Goal: Task Accomplishment & Management: Use online tool/utility

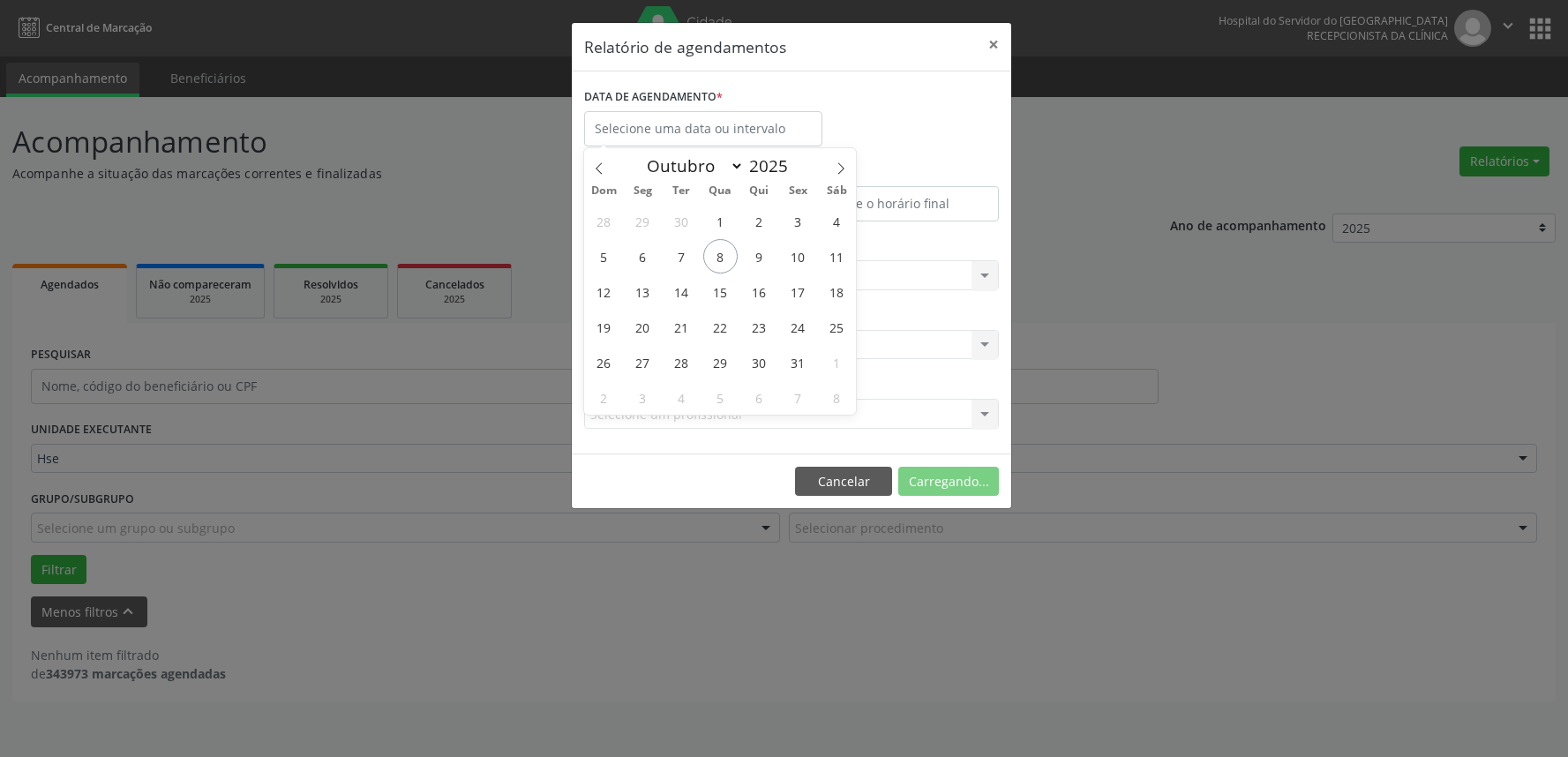
select select "9"
click at [726, 254] on span "8" at bounding box center [720, 256] width 35 height 35
type input "08/10/2025"
click at [726, 254] on span "8" at bounding box center [720, 256] width 35 height 35
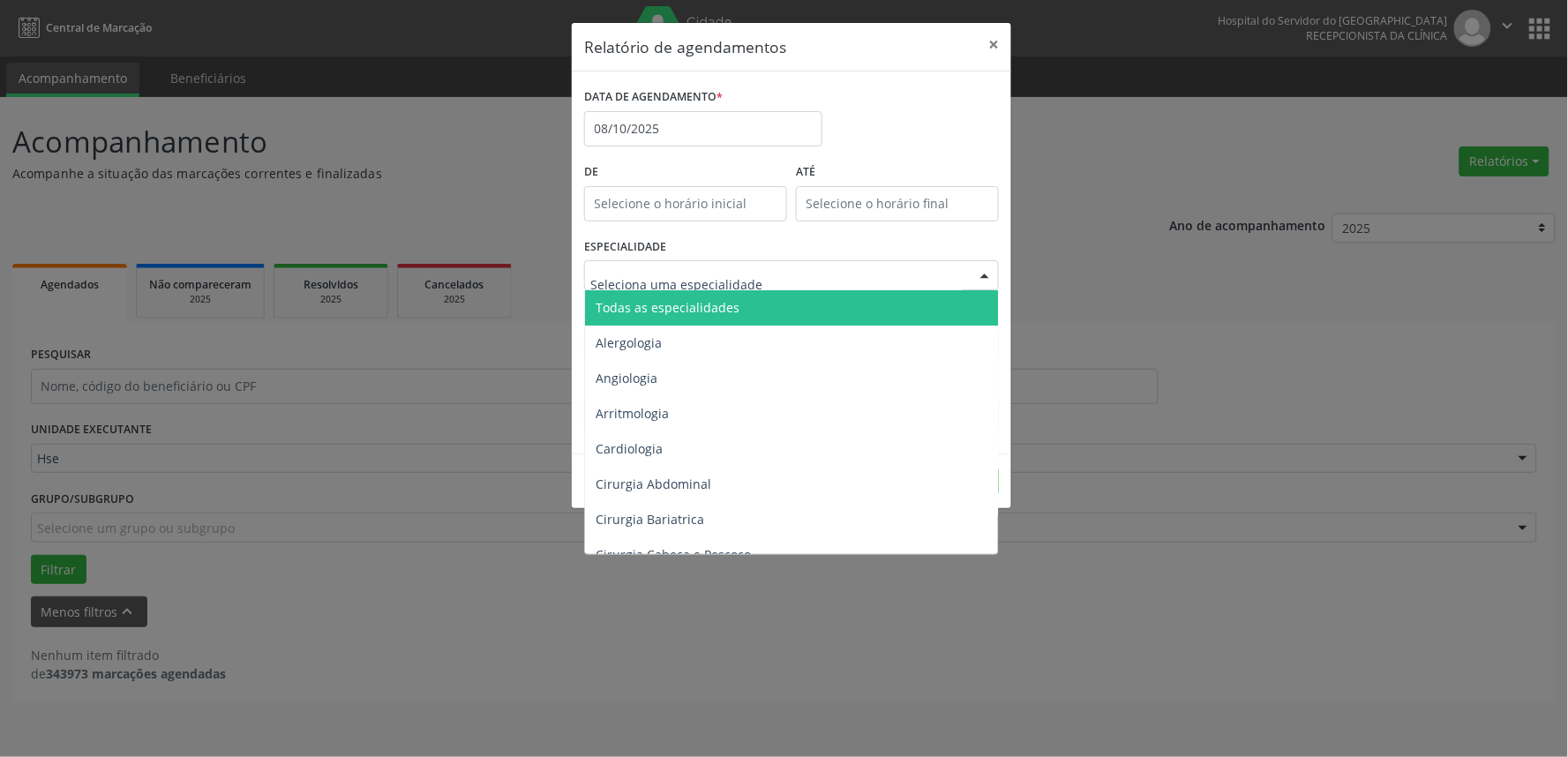
click at [724, 311] on span "Todas as especialidades" at bounding box center [666, 308] width 144 height 17
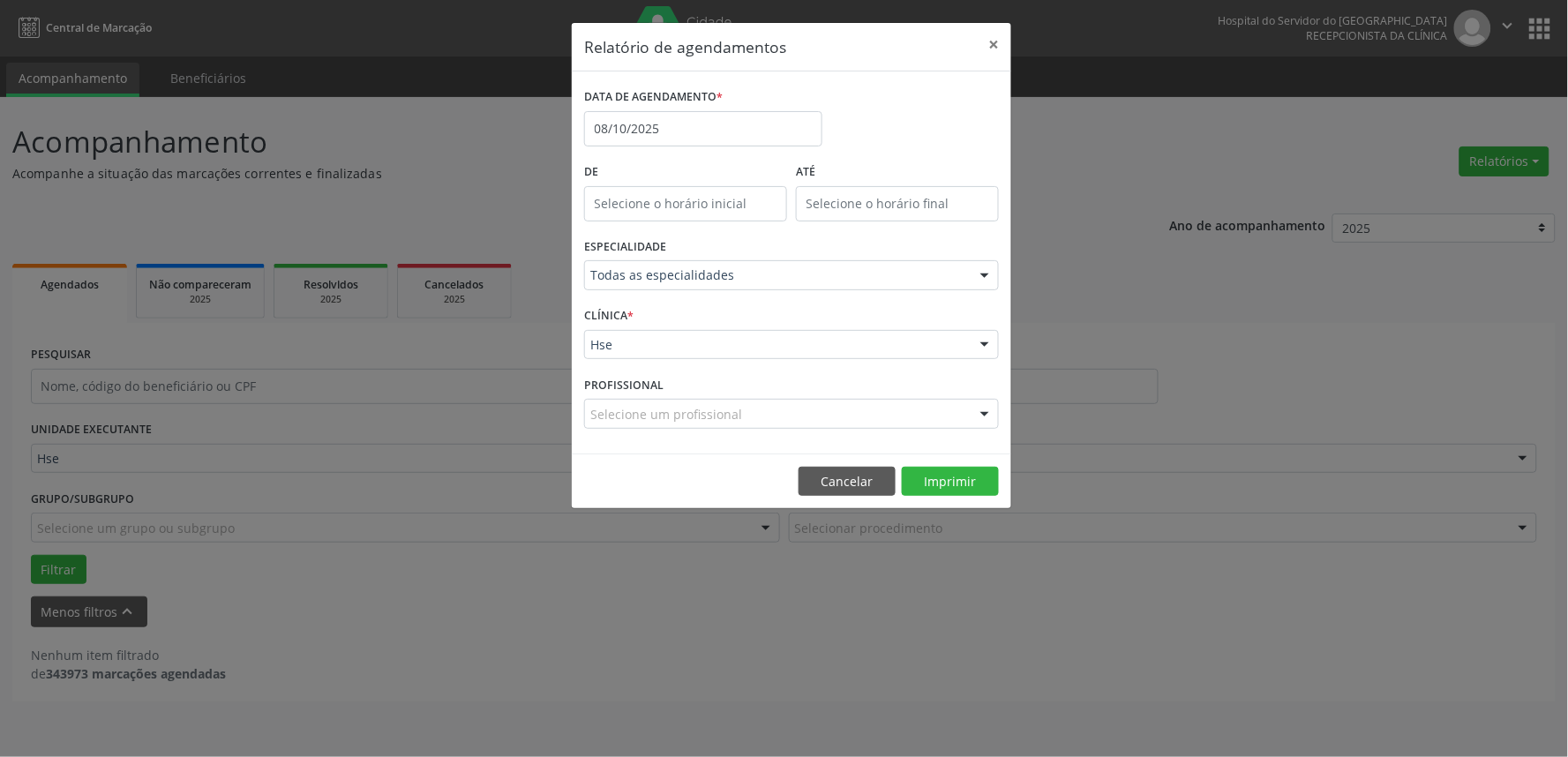
click at [743, 406] on div "Selecione um profissional" at bounding box center [791, 414] width 415 height 30
click at [698, 344] on div "Hse" at bounding box center [791, 345] width 415 height 30
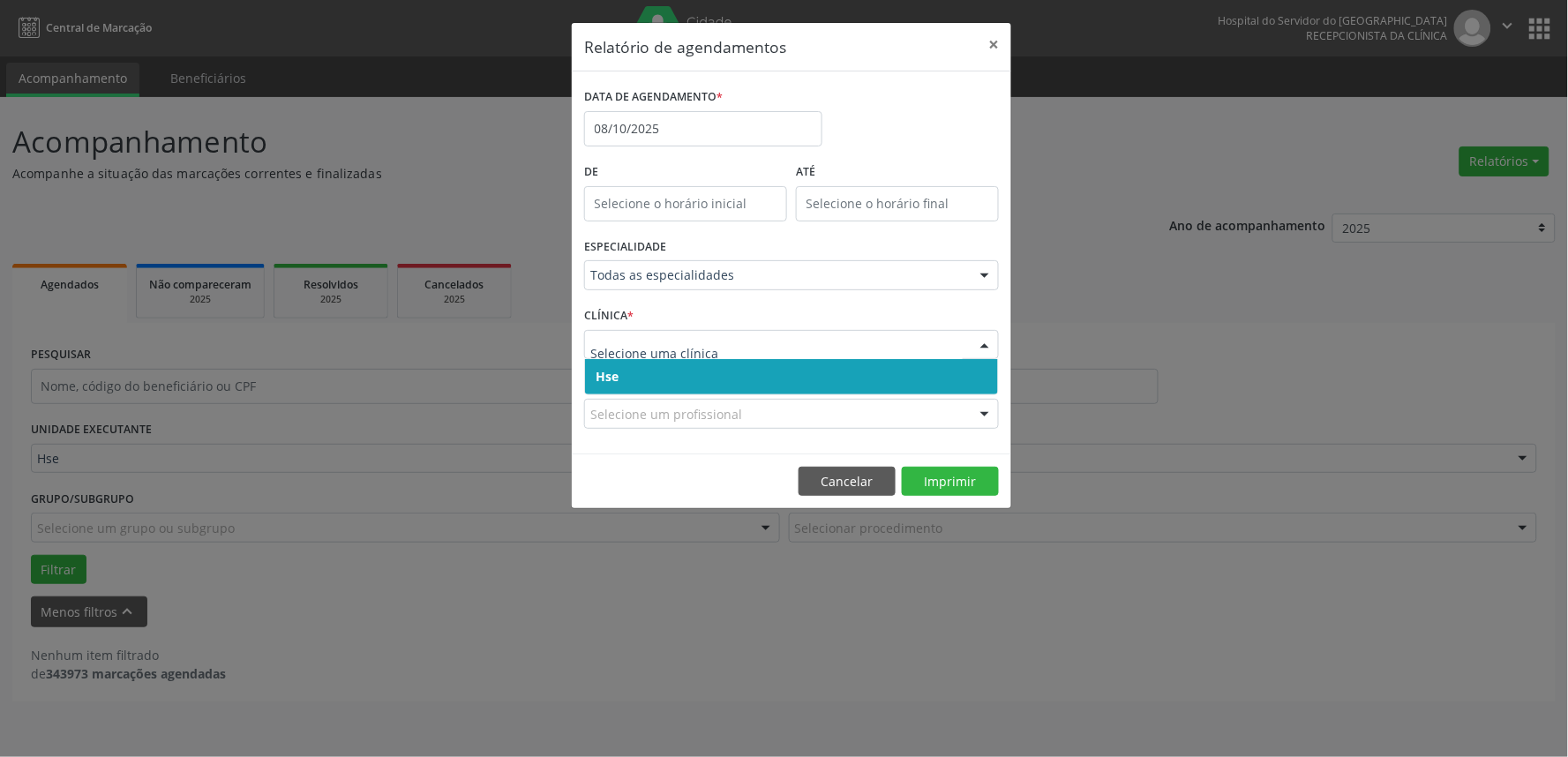
click at [691, 369] on span "Hse" at bounding box center [791, 377] width 413 height 36
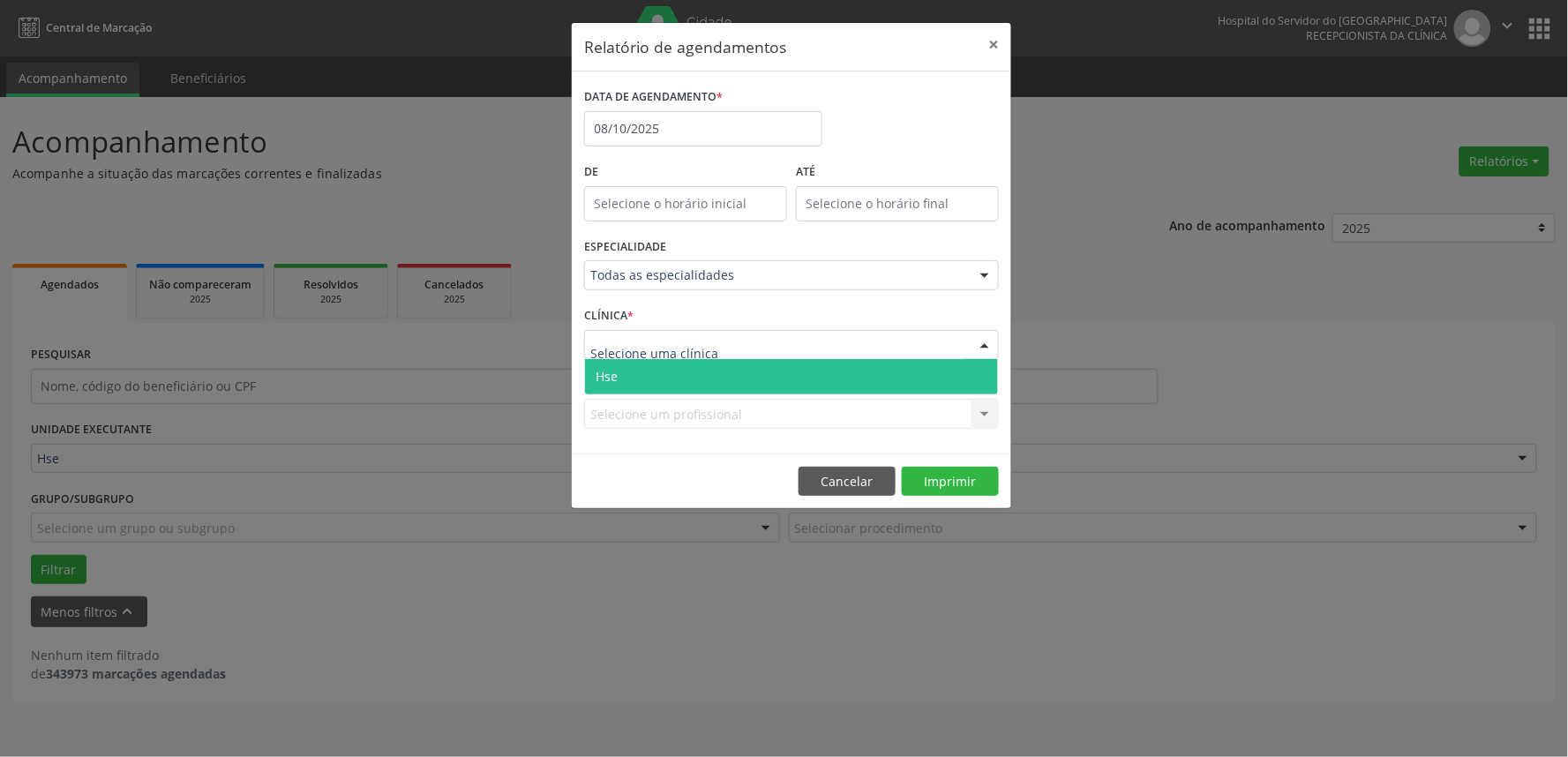
click at [717, 339] on div at bounding box center [791, 345] width 415 height 30
click at [700, 371] on span "Hse" at bounding box center [791, 377] width 413 height 36
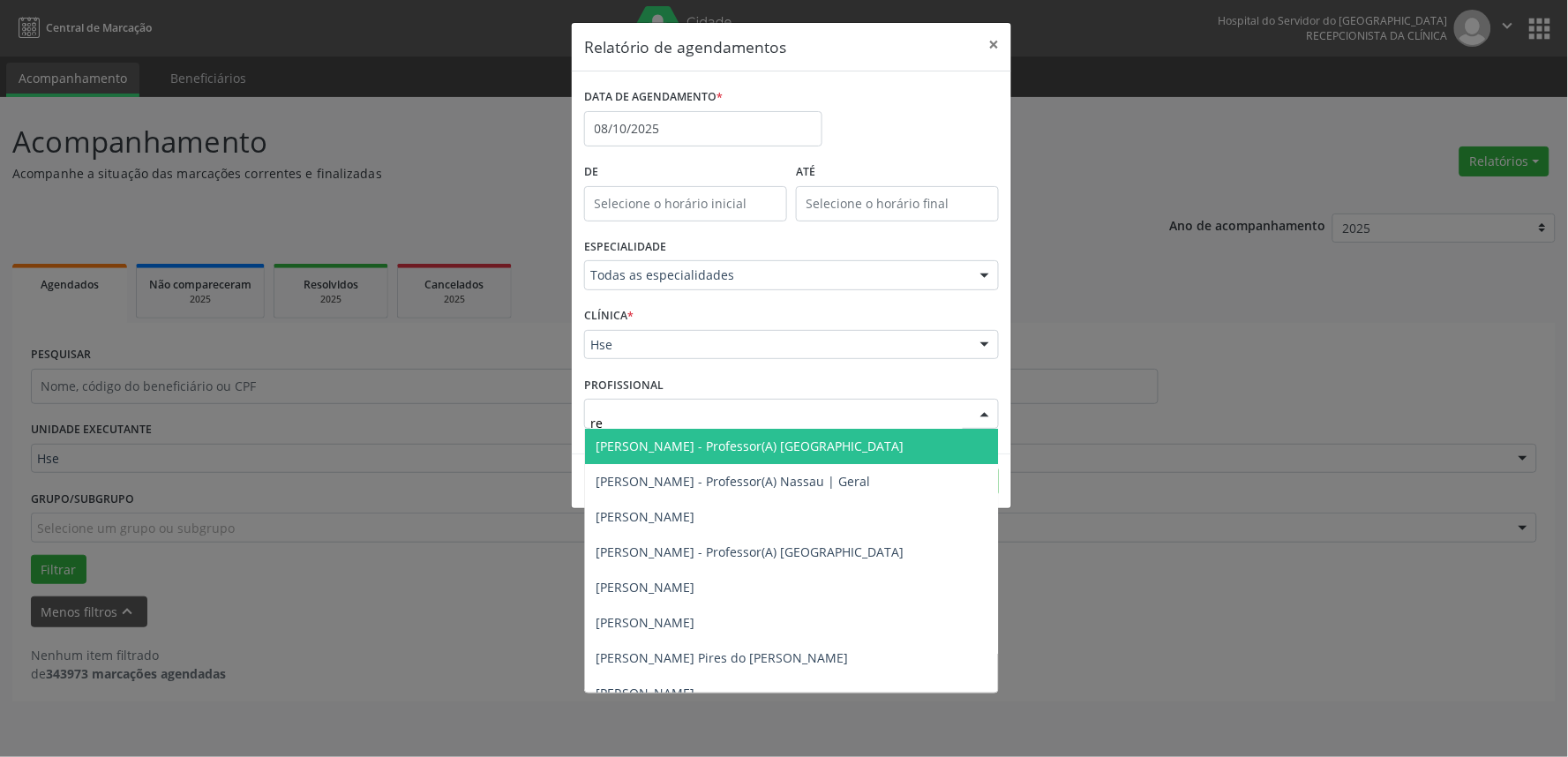
type input "reg"
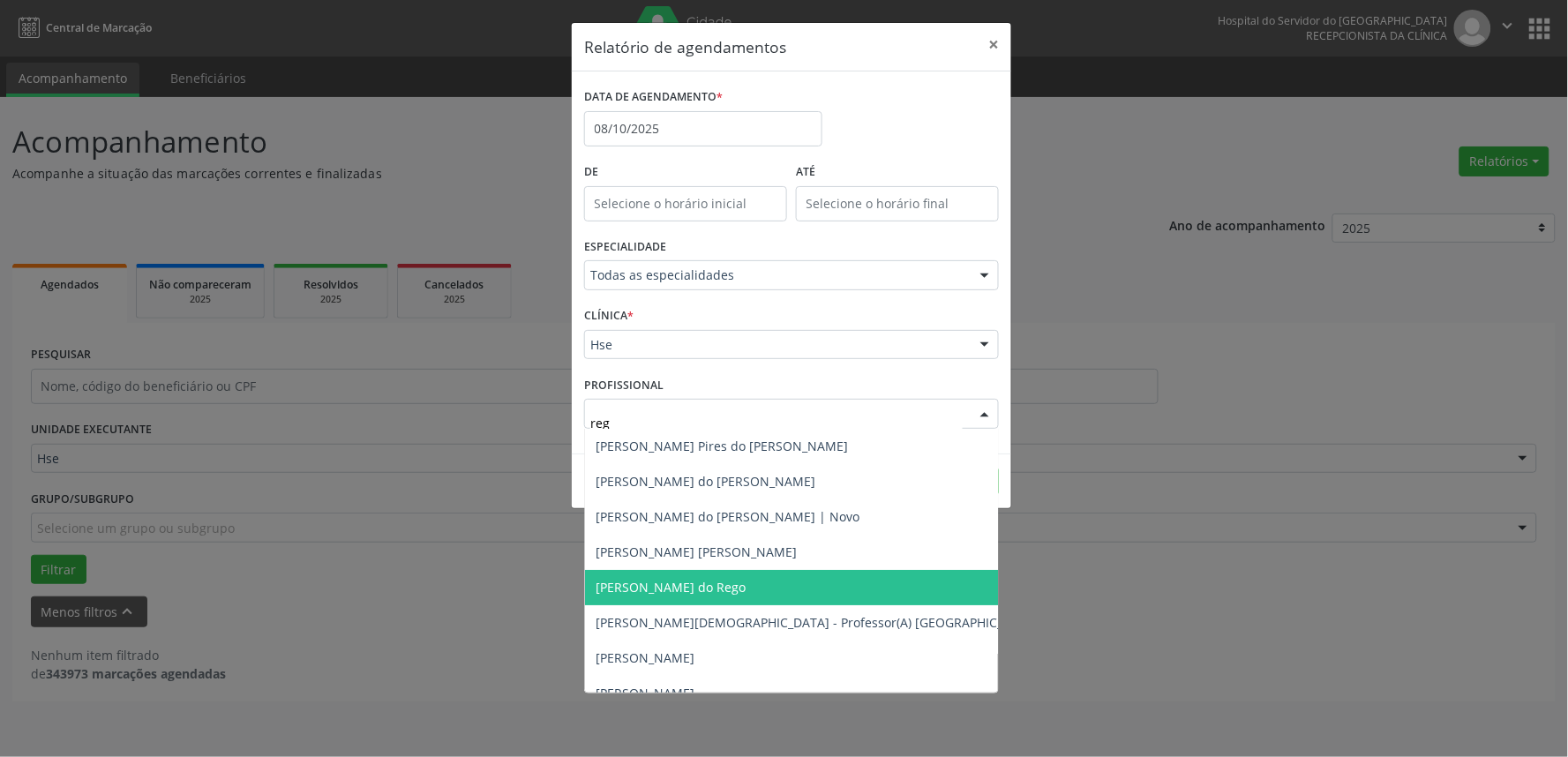
scroll to position [54, 0]
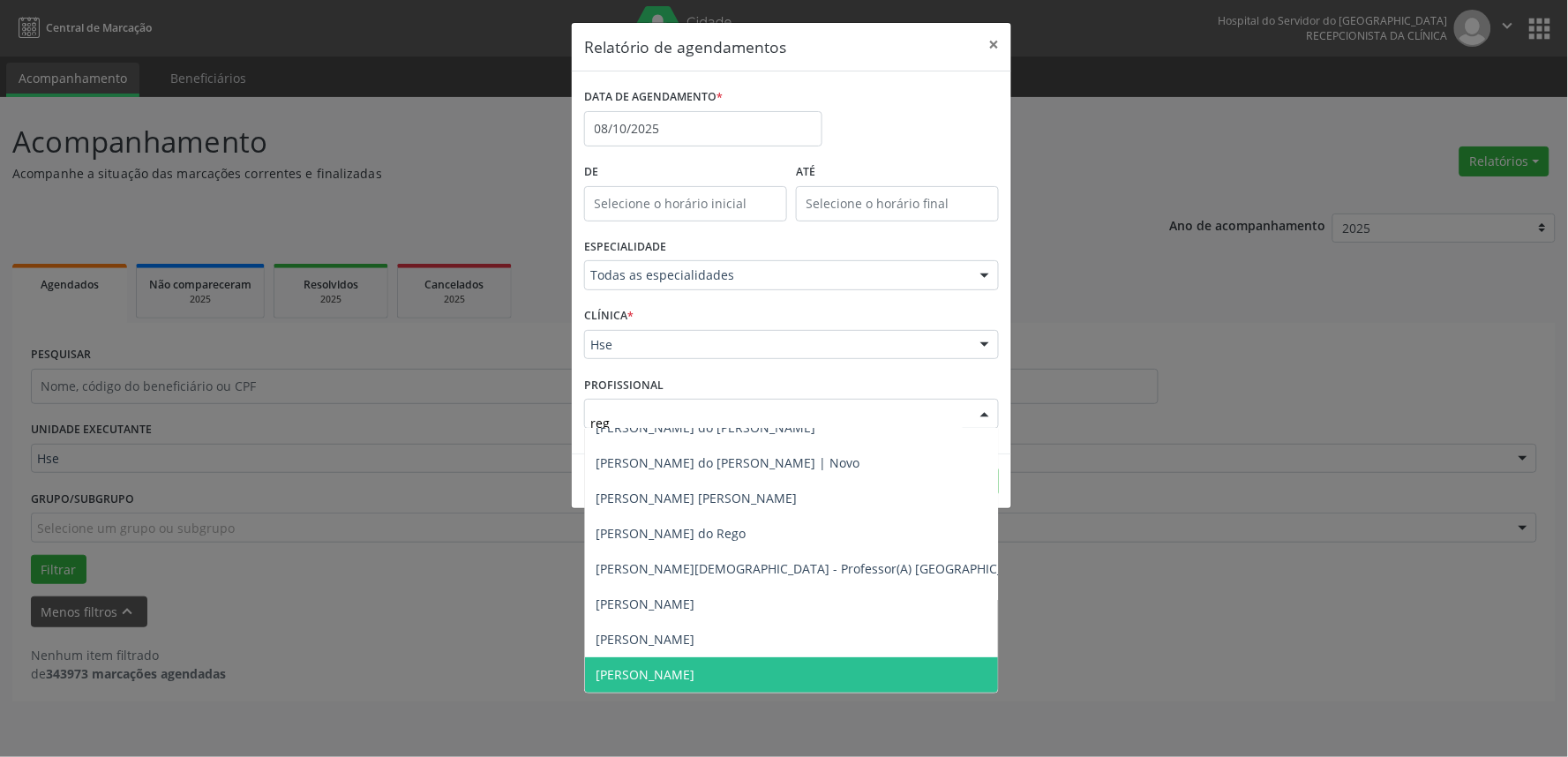
click at [706, 665] on span "[PERSON_NAME]" at bounding box center [817, 676] width 464 height 36
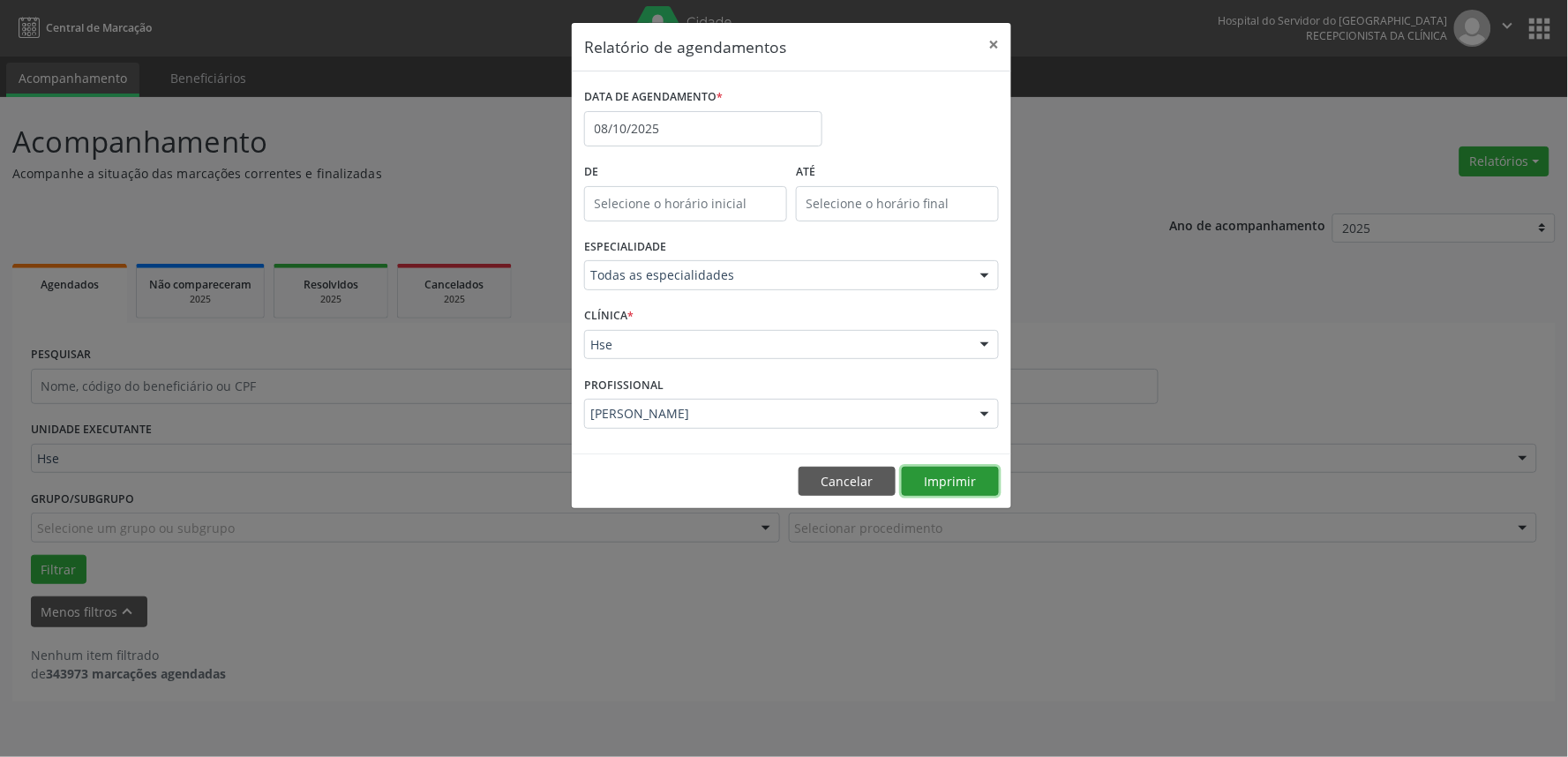
click at [988, 479] on button "Imprimir" at bounding box center [950, 482] width 97 height 30
